Goal: Task Accomplishment & Management: Manage account settings

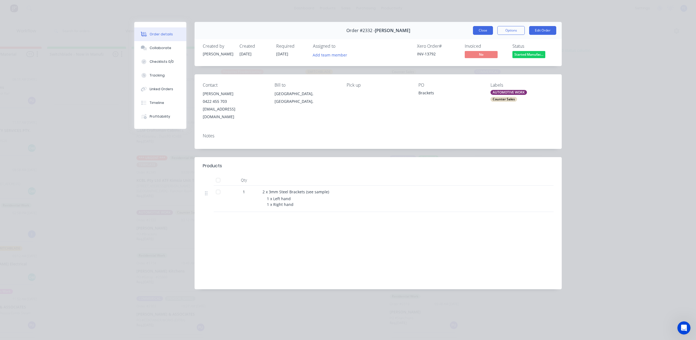
click at [477, 35] on button "Close" at bounding box center [483, 30] width 20 height 9
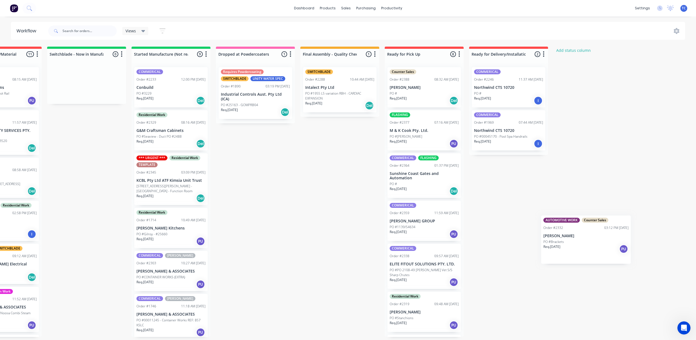
scroll to position [5, 368]
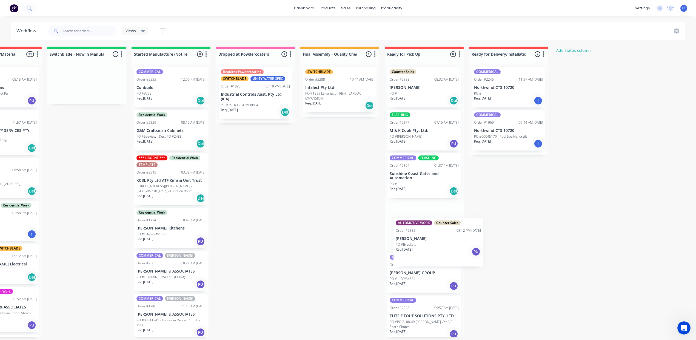
drag, startPoint x: 266, startPoint y: 259, endPoint x: 448, endPoint y: 244, distance: 182.9
click at [448, 243] on div "Submitted 12 Status colour #273444 hex #273444 Save Cancel Summaries Total orde…" at bounding box center [235, 192] width 914 height 290
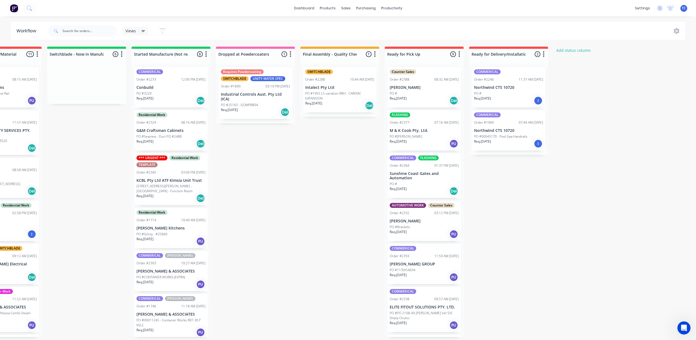
click at [452, 223] on p "[PERSON_NAME]" at bounding box center [424, 221] width 69 height 5
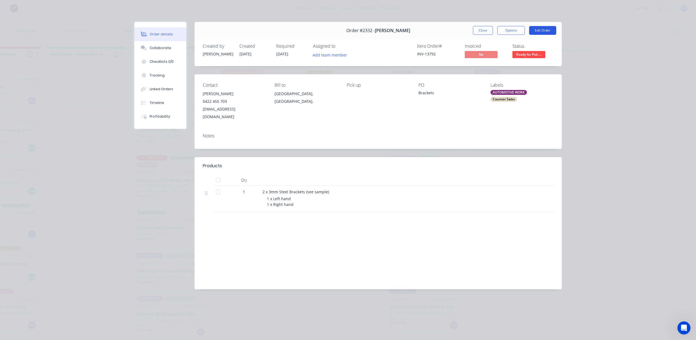
click at [539, 34] on button "Edit Order" at bounding box center [542, 30] width 27 height 9
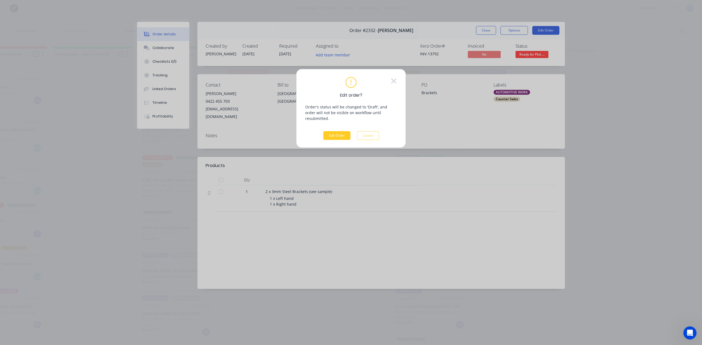
click at [327, 140] on button "Edit Order" at bounding box center [336, 135] width 27 height 9
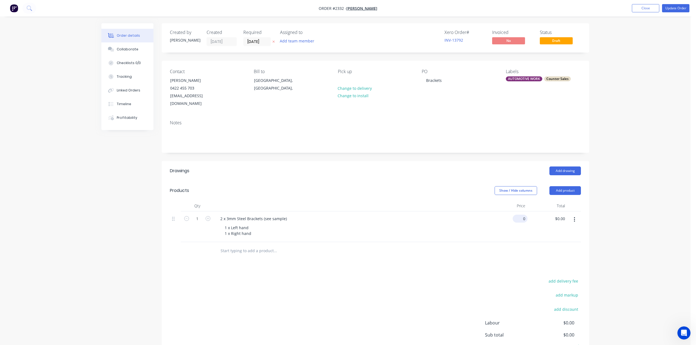
click at [513, 242] on div "0 $0.00" at bounding box center [508, 227] width 40 height 31
type input "$100.00"
click at [675, 5] on button "Update Order" at bounding box center [675, 8] width 27 height 8
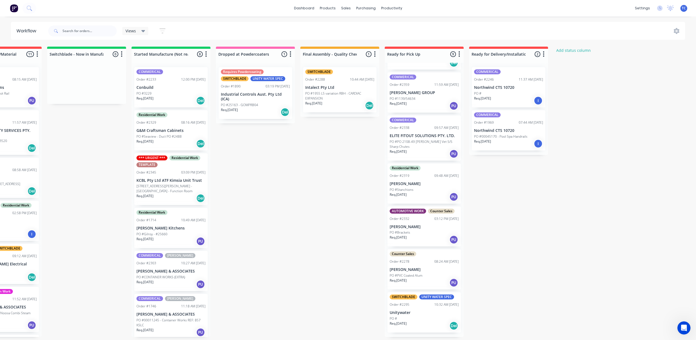
scroll to position [206, 0]
click at [459, 230] on div "PO #Brackets" at bounding box center [424, 232] width 69 height 5
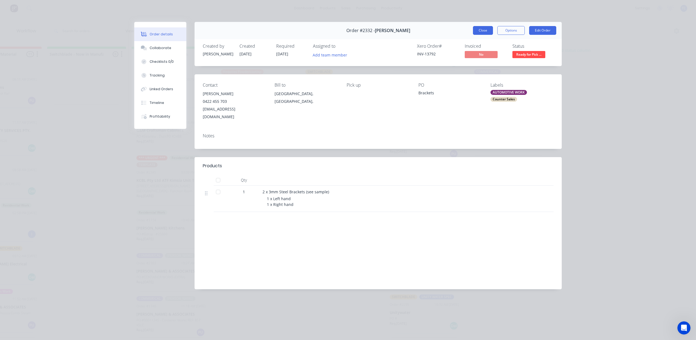
click at [473, 34] on button "Close" at bounding box center [483, 30] width 20 height 9
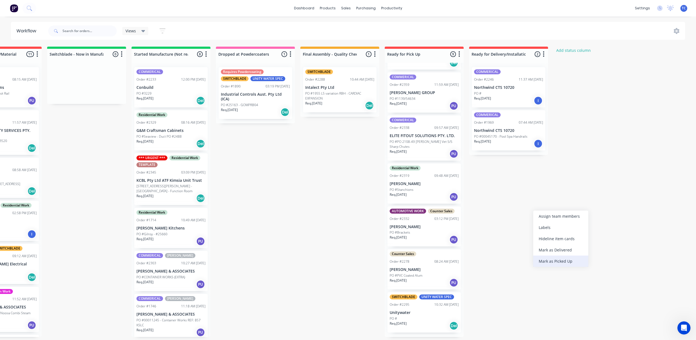
click at [564, 267] on div "Mark as Picked Up" at bounding box center [560, 260] width 55 height 11
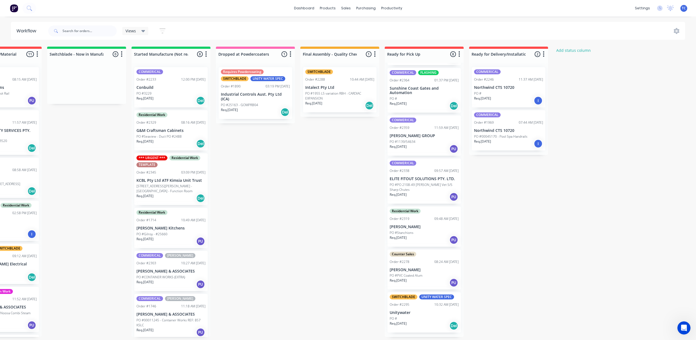
scroll to position [5, 268]
click at [403, 30] on div "Sales Orders" at bounding box center [414, 32] width 22 height 5
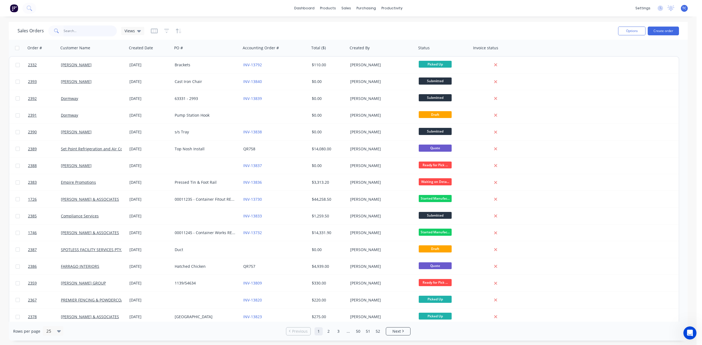
click at [78, 33] on input "text" at bounding box center [90, 30] width 53 height 11
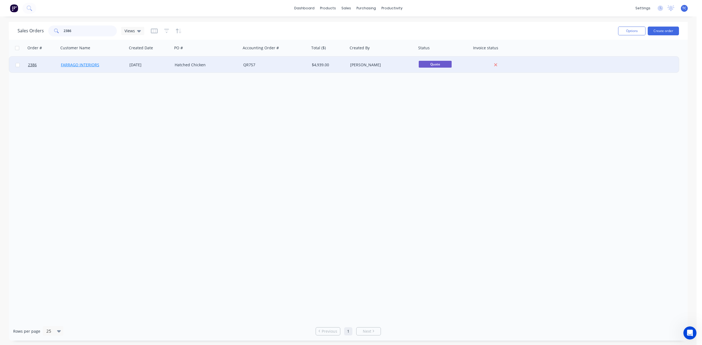
type input "2386"
click at [76, 62] on link "FARRAGO INTERIORS" at bounding box center [80, 64] width 38 height 5
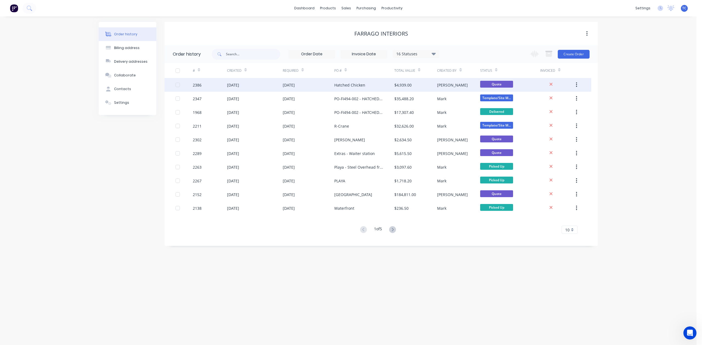
click at [239, 82] on div "[DATE]" at bounding box center [233, 85] width 12 height 6
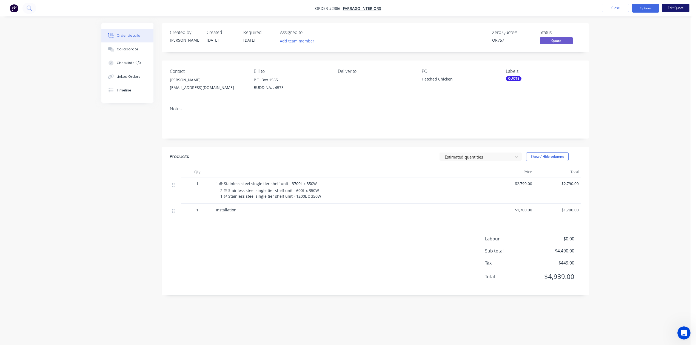
click at [672, 10] on button "Edit Quote" at bounding box center [675, 8] width 27 height 8
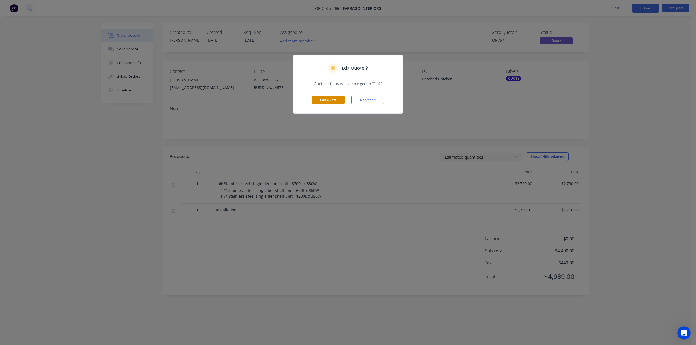
click at [335, 104] on button "Edit Quote" at bounding box center [328, 100] width 33 height 8
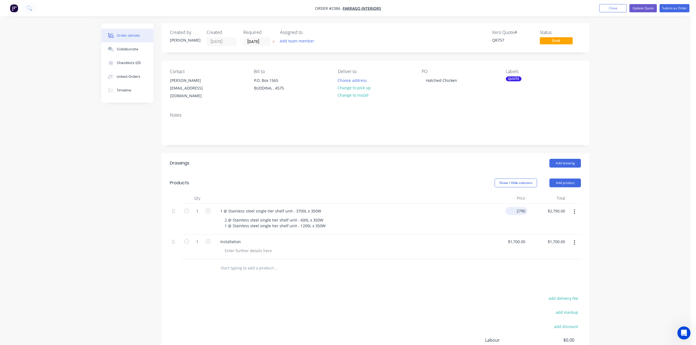
click at [516, 215] on input "2790" at bounding box center [518, 211] width 20 height 8
type input "$2,790.00"
click at [423, 230] on div "2 @ Stainless steel single tier shelf unit - 600L x 350W 1 @ Stainless steel si…" at bounding box center [352, 223] width 265 height 14
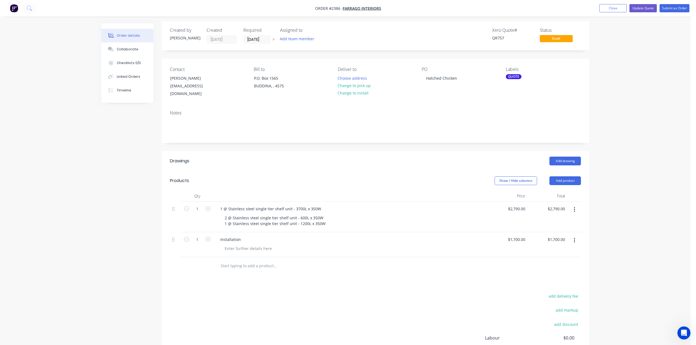
scroll to position [73, 0]
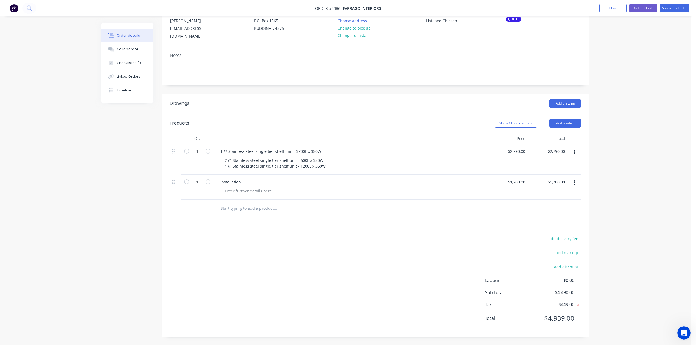
click at [247, 214] on input "text" at bounding box center [275, 208] width 110 height 11
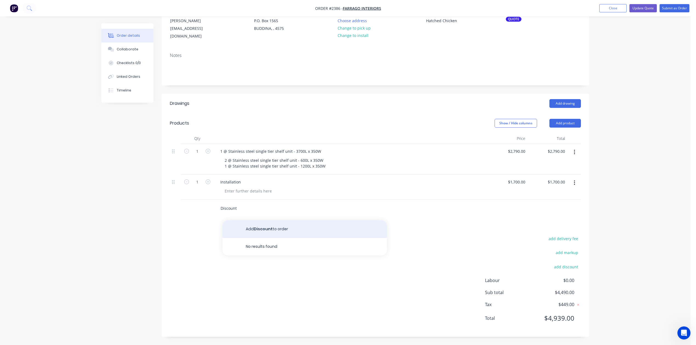
type input "Discount"
click at [277, 238] on button "Add Discount to order" at bounding box center [305, 230] width 164 height 18
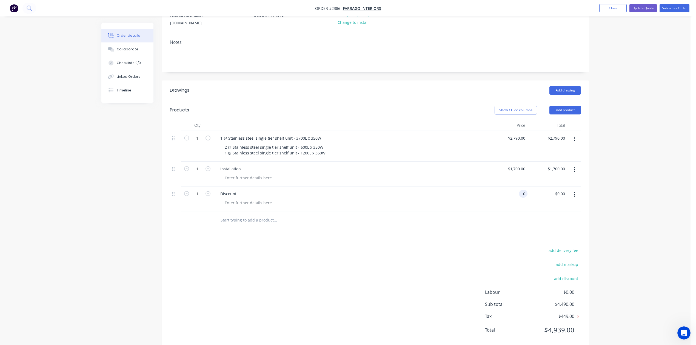
click at [514, 212] on div "0 0" at bounding box center [508, 199] width 40 height 25
type input "$-490.00"
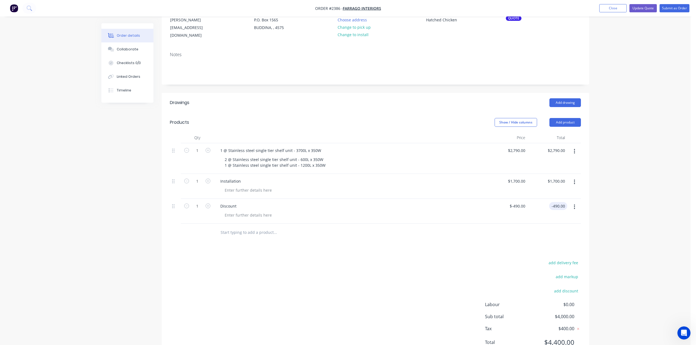
scroll to position [96, 0]
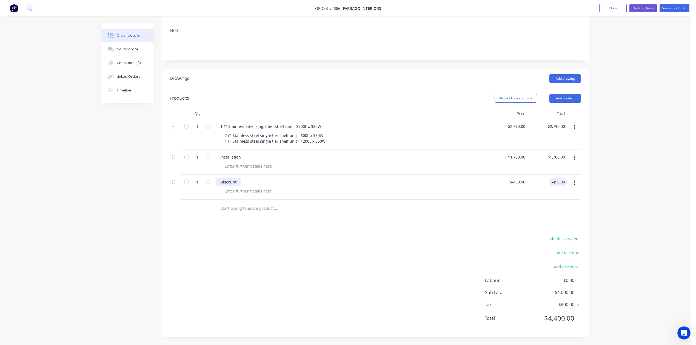
type input "$-490.00"
click at [241, 186] on div "Discount" at bounding box center [228, 182] width 25 height 8
click at [630, 8] on button "Update Quote" at bounding box center [643, 8] width 27 height 8
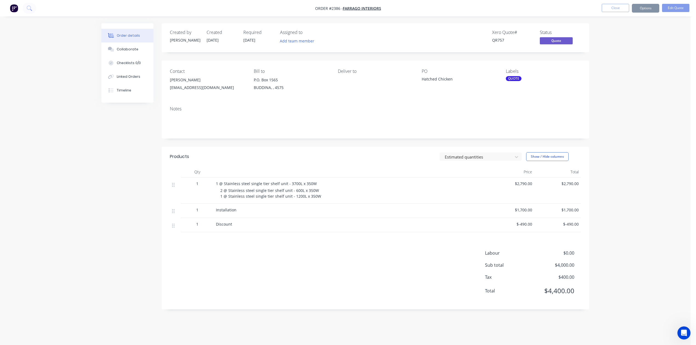
scroll to position [0, 0]
click at [535, 161] on button "Show / Hide columns" at bounding box center [547, 156] width 42 height 9
click at [507, 161] on div "Estimated quantities" at bounding box center [477, 157] width 69 height 8
click at [662, 153] on div "Order details Collaborate Checklists 0/0 Linked Orders Timeline Order details C…" at bounding box center [345, 172] width 691 height 345
click at [614, 9] on button "Close" at bounding box center [615, 8] width 27 height 8
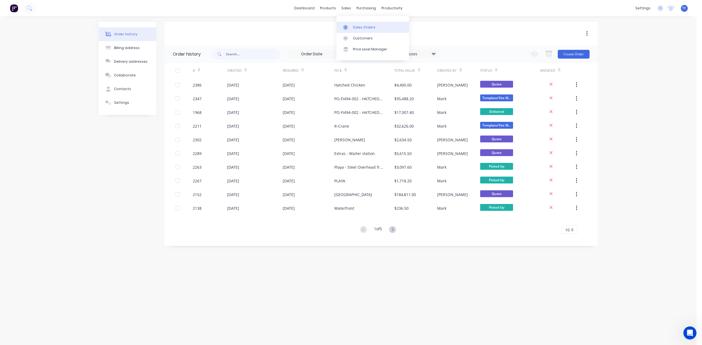
click at [362, 28] on div "Sales Orders" at bounding box center [364, 27] width 22 height 5
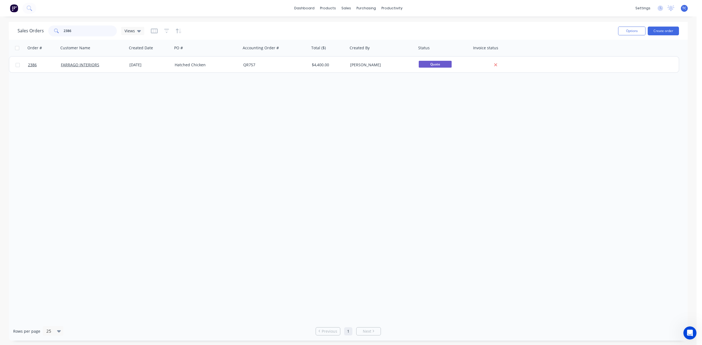
drag, startPoint x: 86, startPoint y: 30, endPoint x: 44, endPoint y: 34, distance: 41.3
click at [44, 34] on div "Sales Orders 2386 Views" at bounding box center [81, 30] width 127 height 11
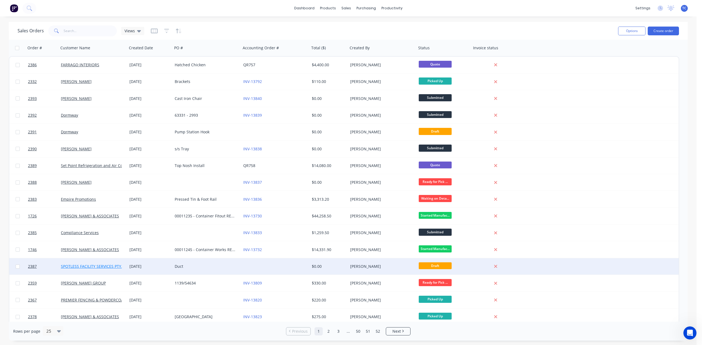
click at [116, 266] on link "SPOTLESS FACILITY SERVICES PTY. LTD" at bounding box center [95, 266] width 69 height 5
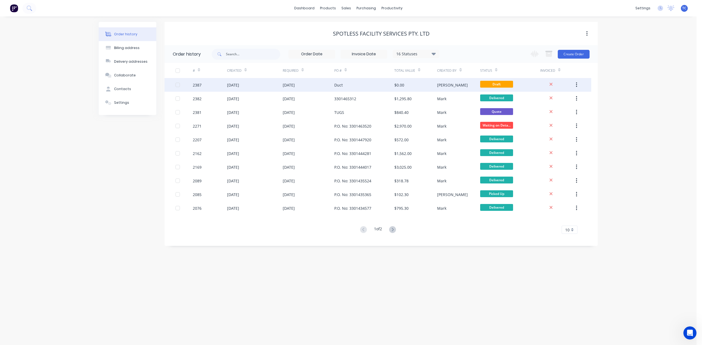
click at [290, 84] on div "[DATE]" at bounding box center [289, 85] width 12 height 6
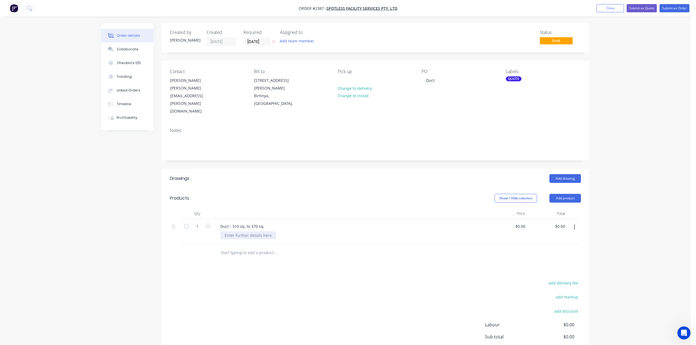
click at [246, 240] on div at bounding box center [248, 236] width 56 height 8
click at [521, 230] on input "0" at bounding box center [524, 227] width 6 height 8
type input "$425.00"
click at [230, 240] on div at bounding box center [248, 236] width 56 height 8
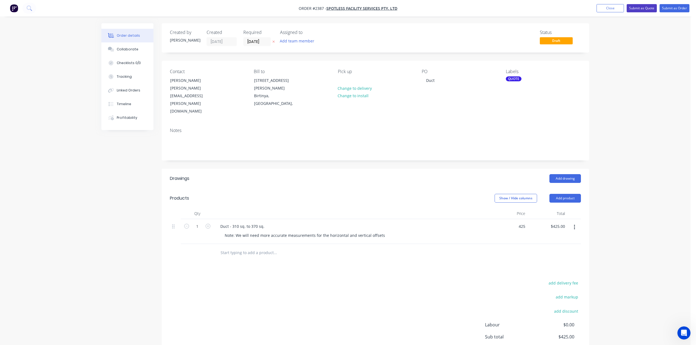
type input "$425.00"
click at [627, 8] on button "Submit as Quote" at bounding box center [642, 8] width 30 height 8
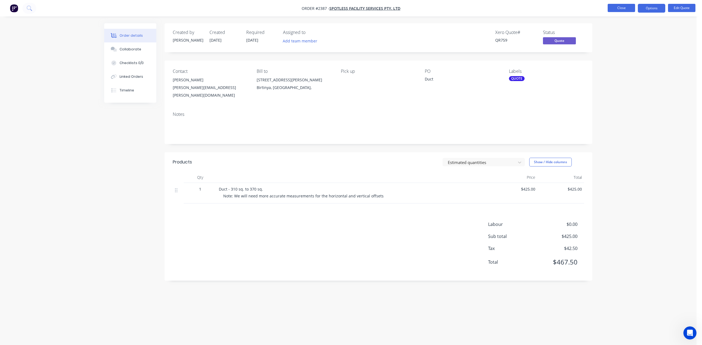
click at [609, 7] on button "Close" at bounding box center [620, 8] width 27 height 8
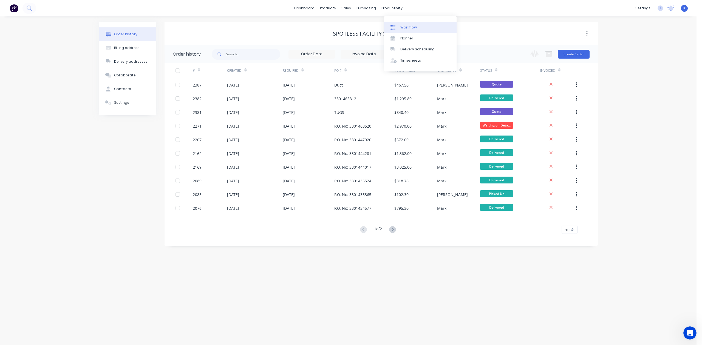
click at [411, 29] on div "Workflow" at bounding box center [408, 27] width 16 height 5
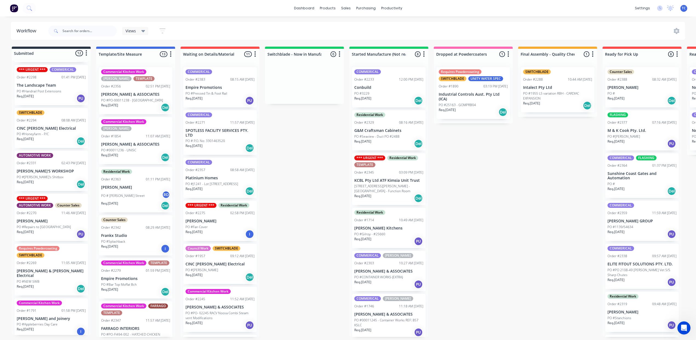
scroll to position [202, 0]
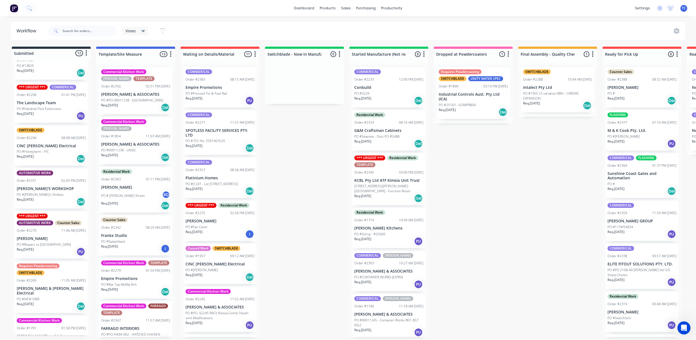
click at [69, 105] on p "The Landscape Team" at bounding box center [51, 103] width 69 height 5
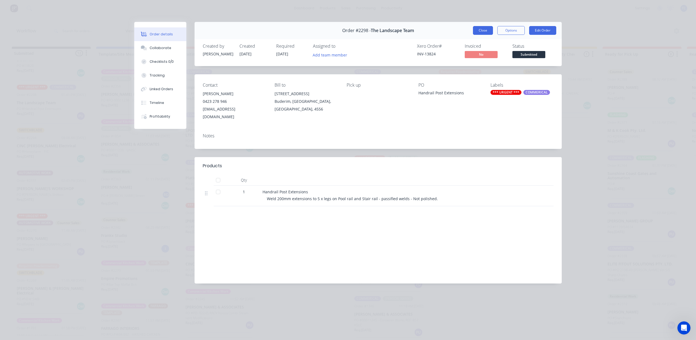
click at [473, 35] on button "Close" at bounding box center [483, 30] width 20 height 9
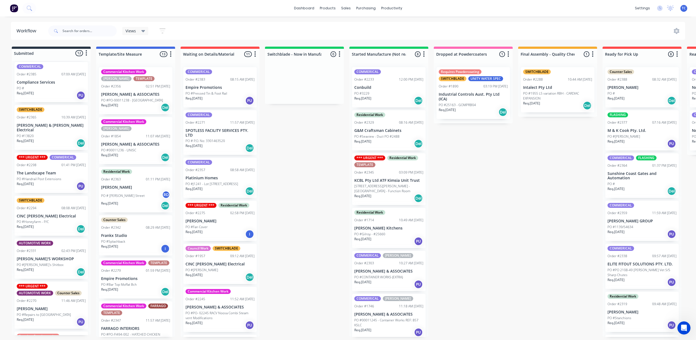
scroll to position [129, 0]
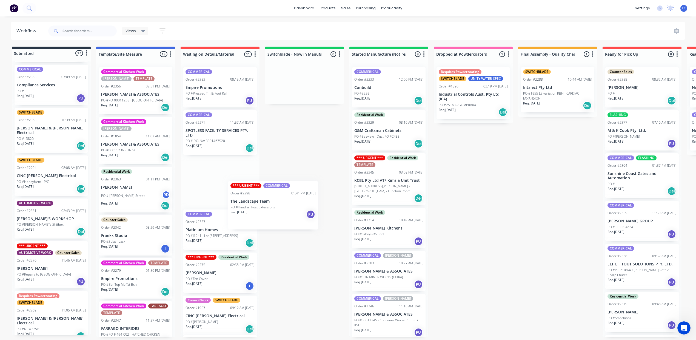
drag, startPoint x: 54, startPoint y: 225, endPoint x: 266, endPoint y: 207, distance: 212.9
click at [266, 207] on div "Submitted 12 Status colour #273444 hex #273444 Save Cancel Summaries Total orde…" at bounding box center [453, 192] width 914 height 290
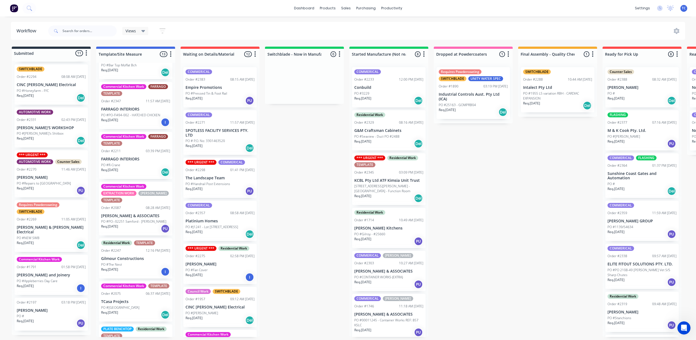
scroll to position [297, 0]
click at [49, 278] on p "PO #Appleberries Day Care" at bounding box center [37, 280] width 41 height 5
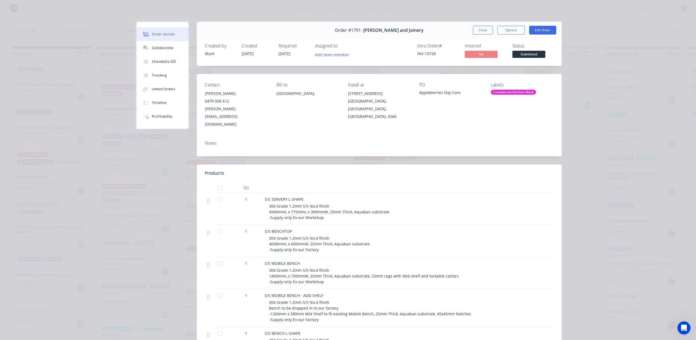
scroll to position [0, 0]
click at [473, 35] on button "Close" at bounding box center [483, 30] width 20 height 9
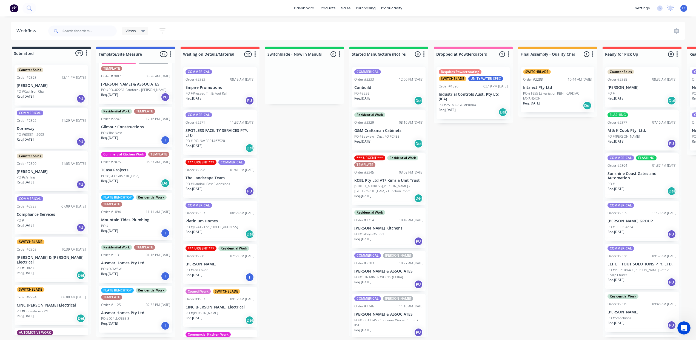
click at [255, 138] on p "SPOTLESS FACILITY SERVICES PTY. LTD" at bounding box center [220, 132] width 69 height 9
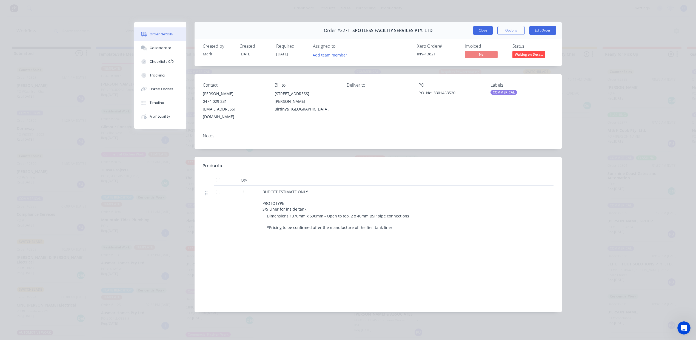
click at [473, 35] on button "Close" at bounding box center [483, 30] width 20 height 9
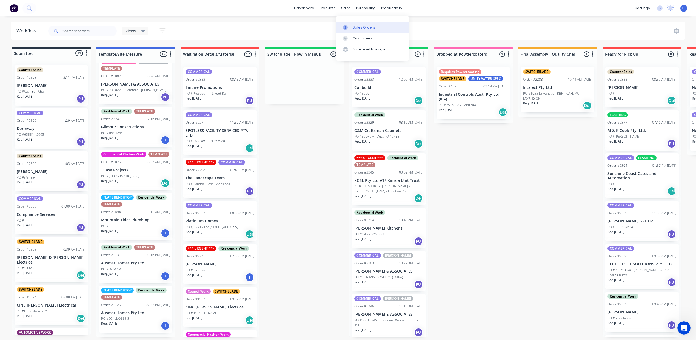
click at [370, 28] on div "Sales Orders" at bounding box center [364, 27] width 22 height 5
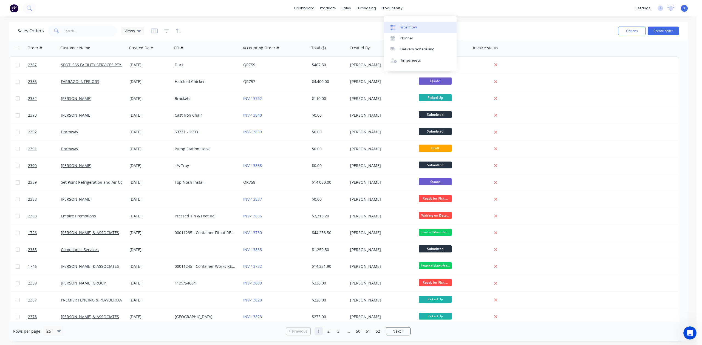
click at [411, 28] on div "Workflow" at bounding box center [408, 27] width 16 height 5
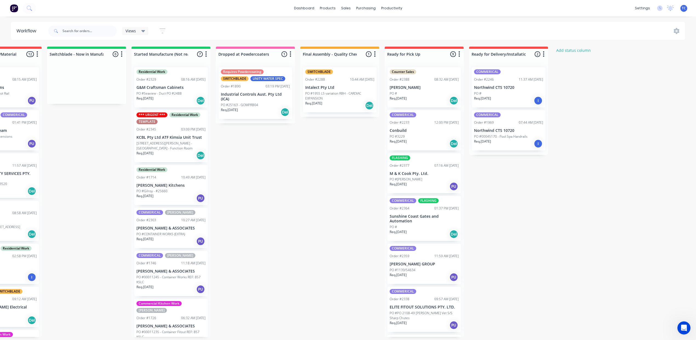
scroll to position [0, 274]
click at [459, 133] on p "Conbuild" at bounding box center [424, 130] width 69 height 5
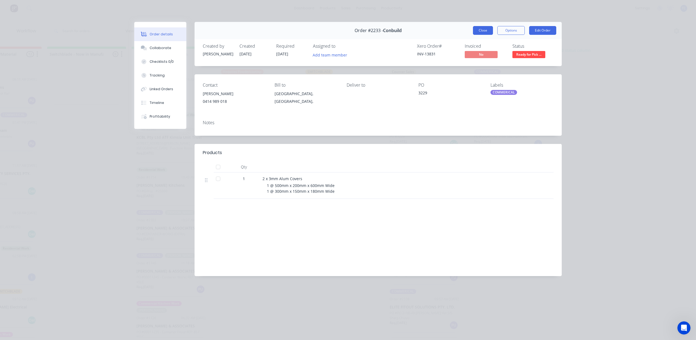
click at [473, 35] on button "Close" at bounding box center [483, 30] width 20 height 9
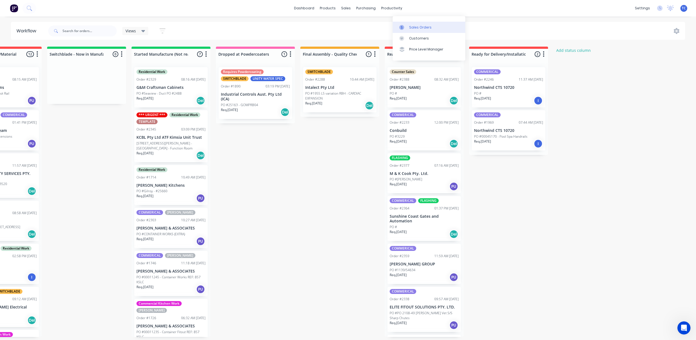
click at [409, 30] on div "Sales Orders" at bounding box center [420, 27] width 22 height 5
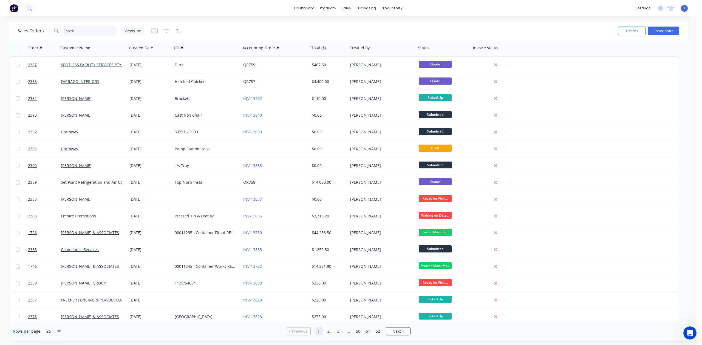
click at [86, 32] on input "text" at bounding box center [90, 30] width 53 height 11
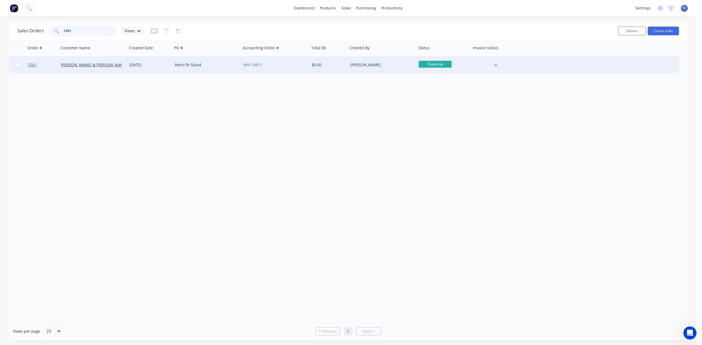
type input "2361"
click at [32, 62] on span "2361" at bounding box center [32, 64] width 9 height 5
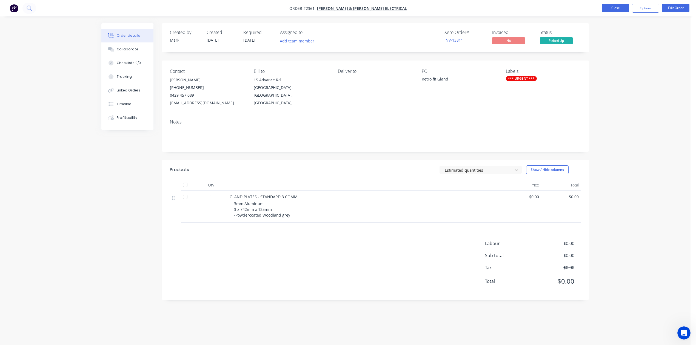
click at [611, 9] on button "Close" at bounding box center [615, 8] width 27 height 8
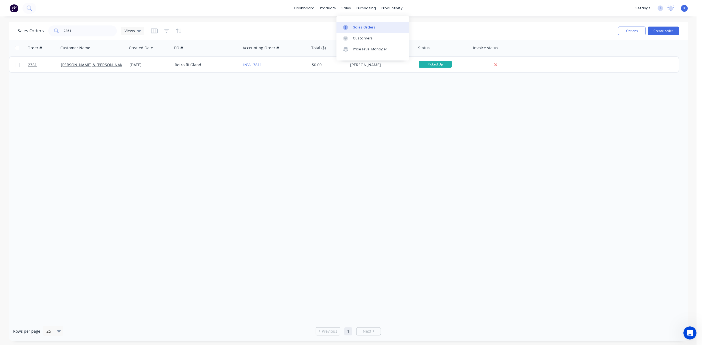
click at [361, 27] on link "Sales Orders" at bounding box center [372, 27] width 73 height 11
drag, startPoint x: 81, startPoint y: 31, endPoint x: 43, endPoint y: 33, distance: 38.2
click at [43, 33] on div "Sales Orders 2361 Views" at bounding box center [81, 30] width 127 height 11
type input "2361"
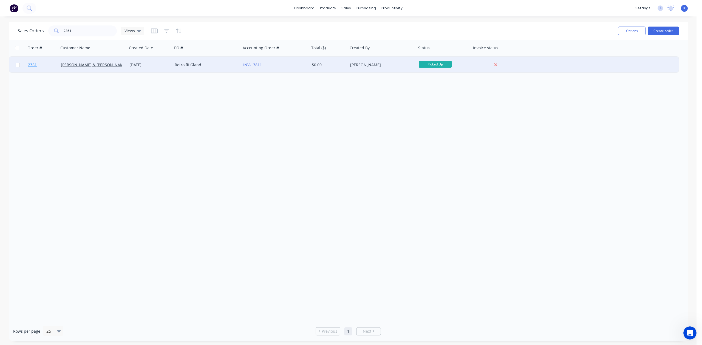
click at [32, 64] on span "2361" at bounding box center [32, 64] width 9 height 5
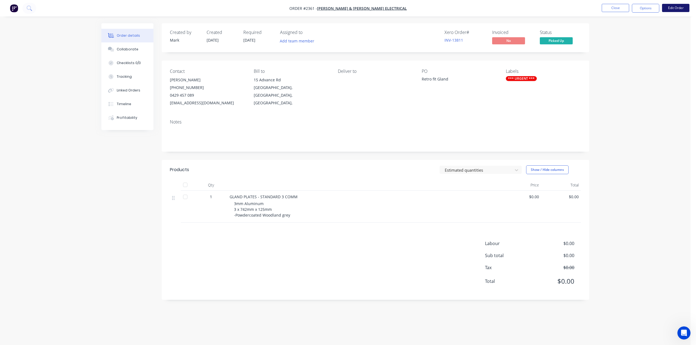
click at [670, 10] on button "Edit Order" at bounding box center [675, 8] width 27 height 8
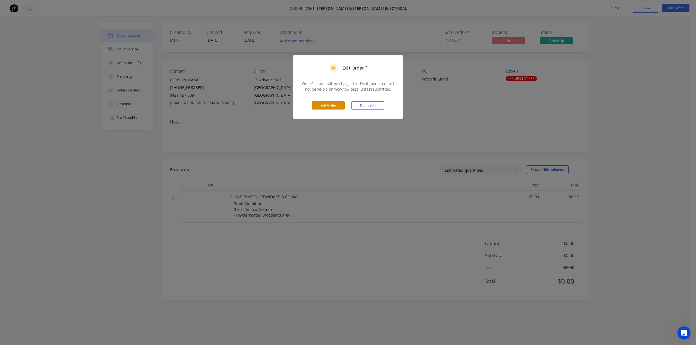
click at [328, 110] on button "Edit Order" at bounding box center [328, 105] width 33 height 8
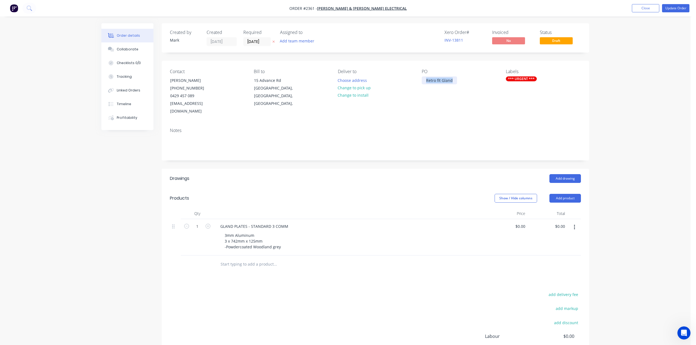
drag, startPoint x: 461, startPoint y: 93, endPoint x: 418, endPoint y: 96, distance: 43.1
click at [418, 96] on div "Contact [PERSON_NAME] [PHONE_NUMBER] [EMAIL_ADDRESS][DOMAIN_NAME] Bill to [STRE…" at bounding box center [376, 92] width 428 height 63
click at [132, 52] on div "Collaborate" at bounding box center [128, 49] width 22 height 5
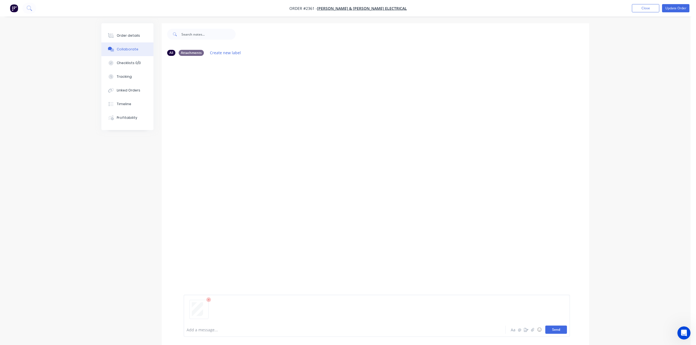
click at [548, 327] on button "Send" at bounding box center [556, 330] width 22 height 8
click at [633, 8] on button "Close" at bounding box center [645, 8] width 27 height 8
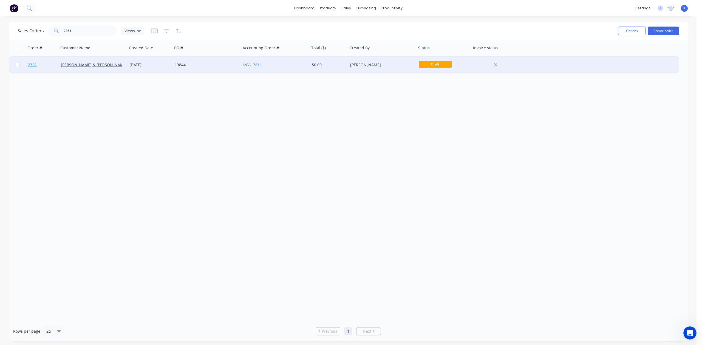
click at [31, 64] on span "2361" at bounding box center [32, 64] width 9 height 5
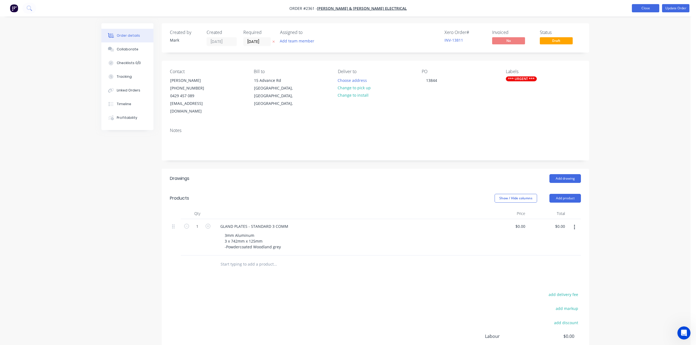
click at [637, 8] on button "Close" at bounding box center [645, 8] width 27 height 8
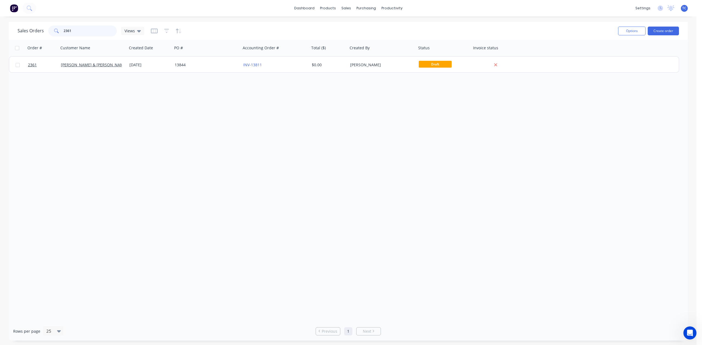
drag, startPoint x: 88, startPoint y: 28, endPoint x: 33, endPoint y: 28, distance: 55.1
click at [33, 28] on div "Sales Orders 2361 Views" at bounding box center [81, 30] width 127 height 11
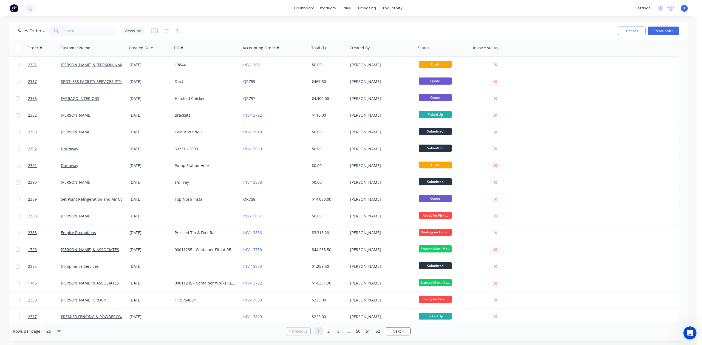
click at [682, 8] on span "TC" at bounding box center [684, 8] width 4 height 5
click at [635, 71] on div "Sign out" at bounding box center [637, 68] width 15 height 5
